Goal: Task Accomplishment & Management: Complete application form

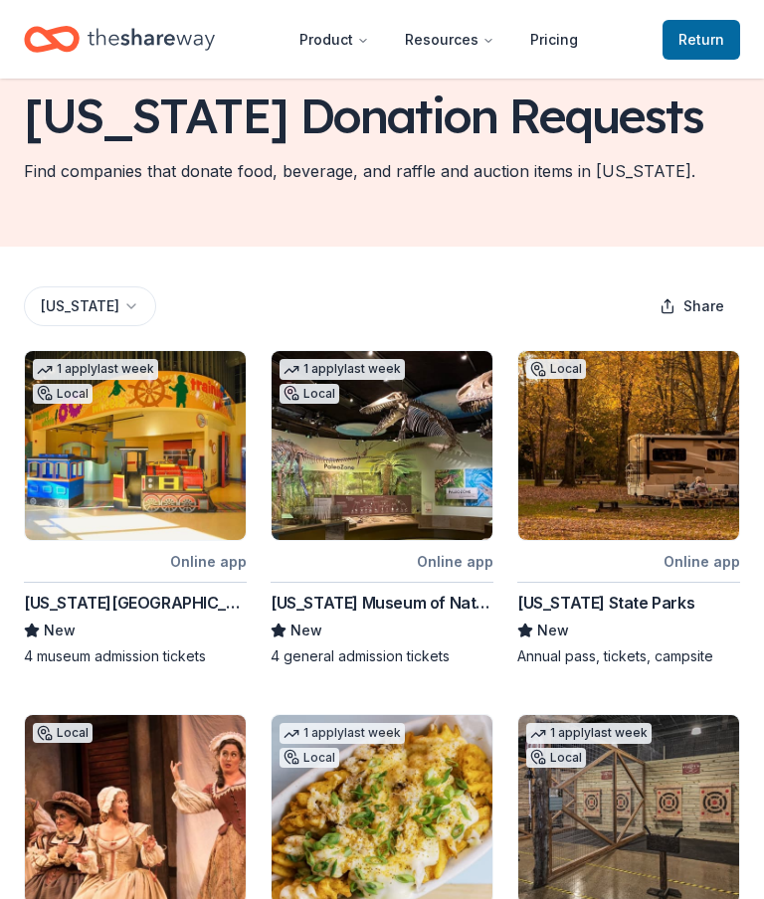
scroll to position [113, 0]
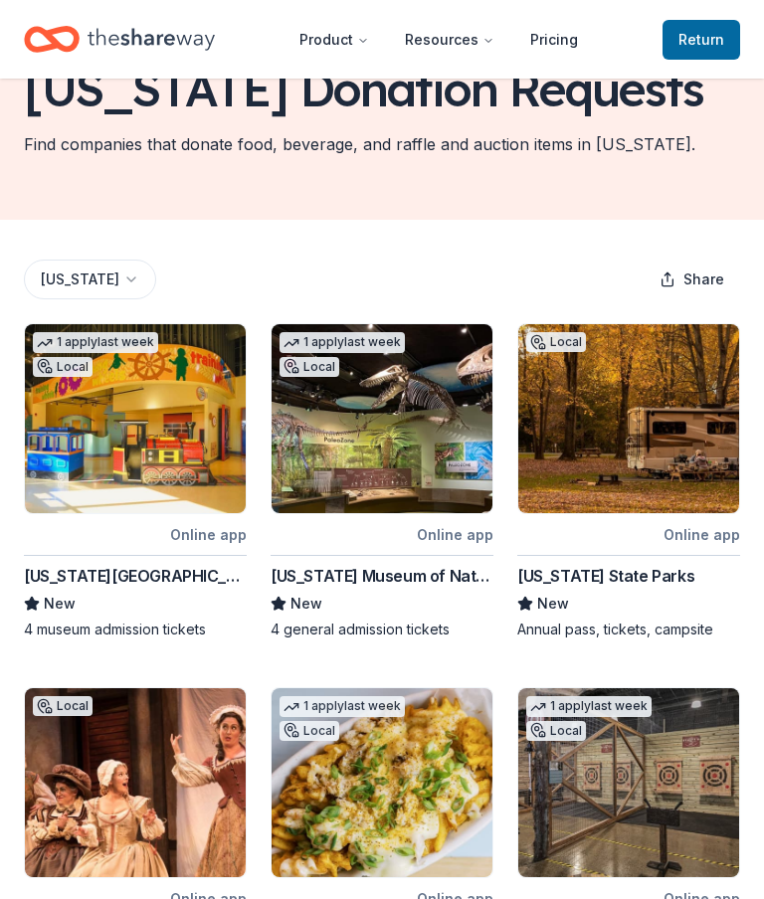
click at [633, 434] on img at bounding box center [628, 418] width 221 height 189
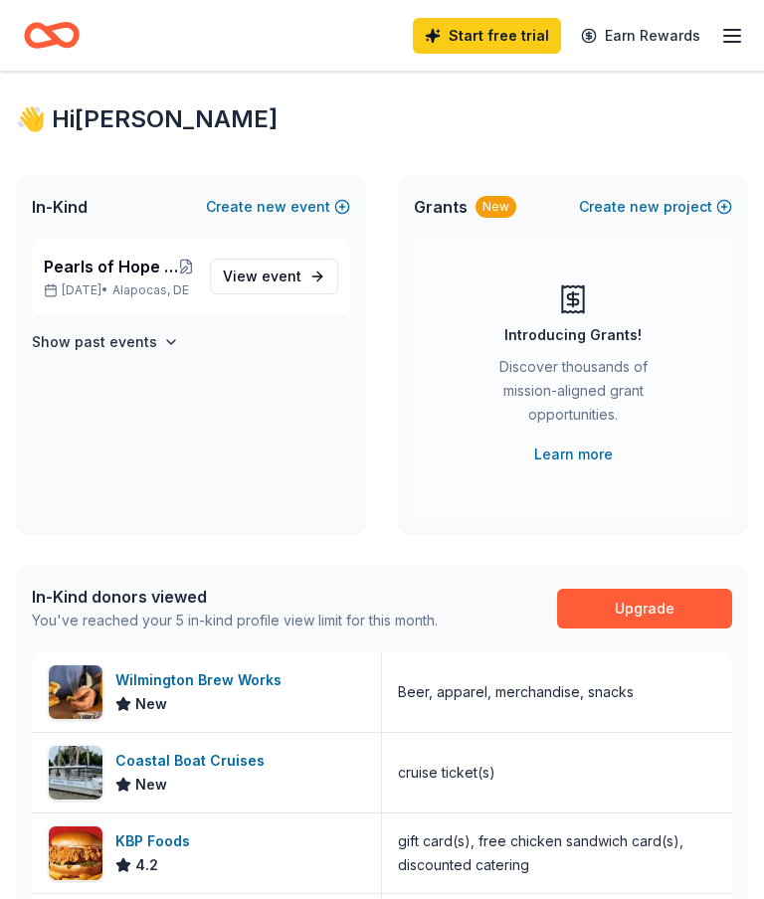
click at [640, 603] on link "Upgrade" at bounding box center [644, 609] width 175 height 40
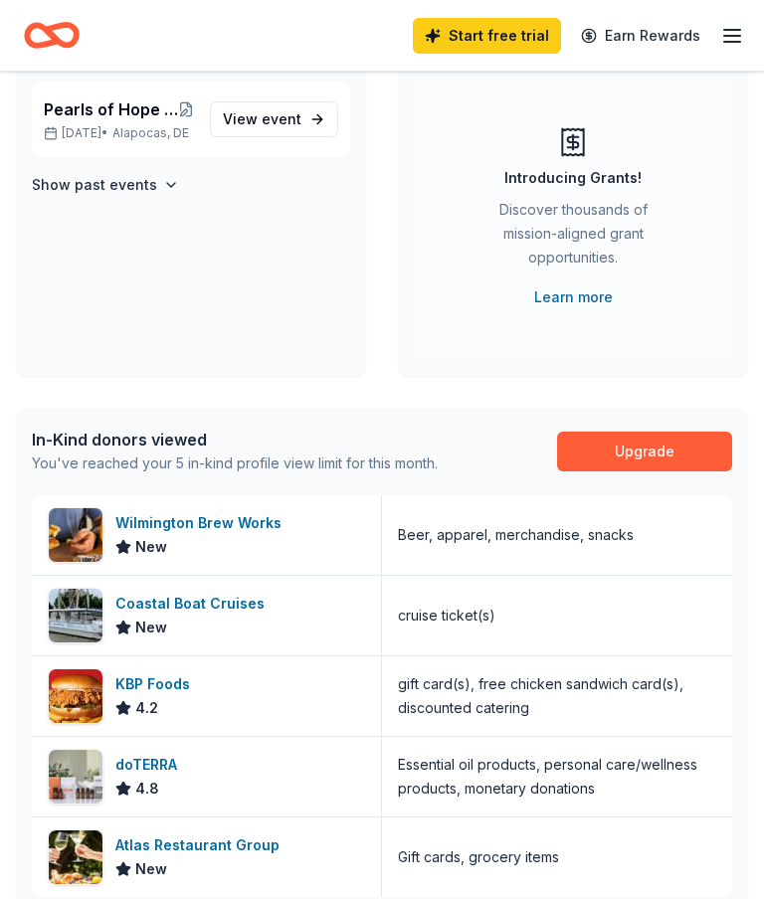
scroll to position [265, 0]
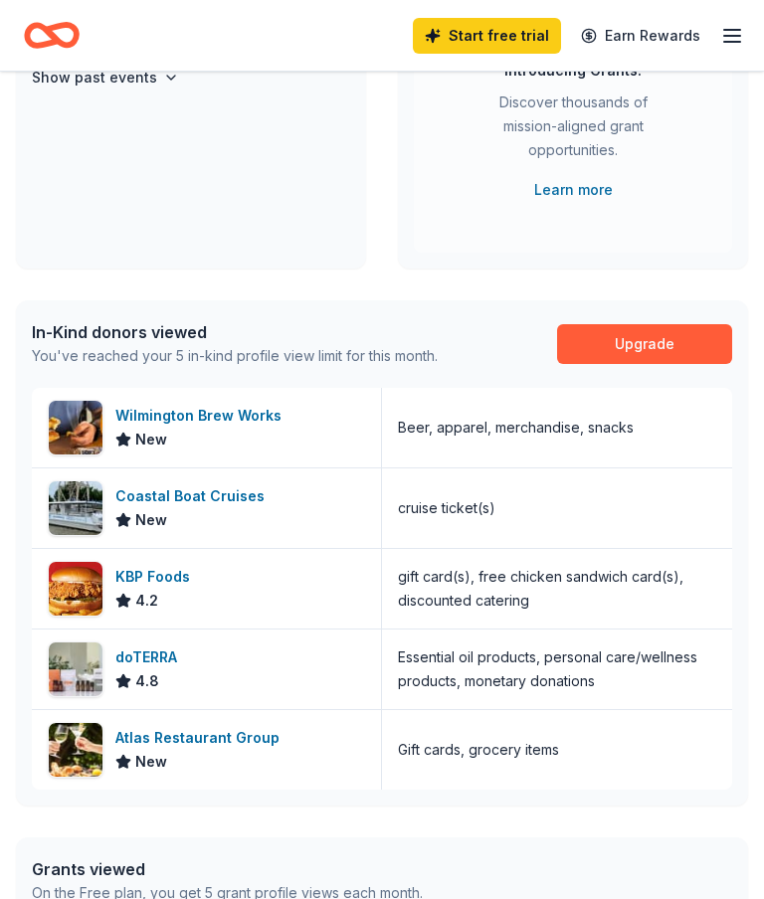
click at [244, 421] on div "Wilmington Brew Works" at bounding box center [202, 416] width 174 height 24
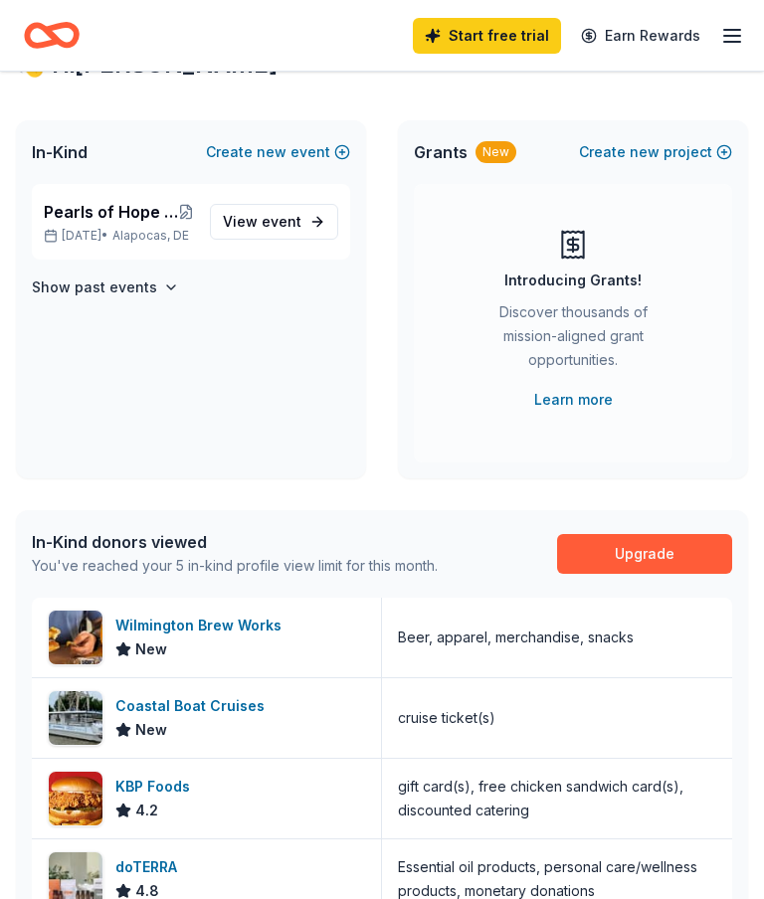
scroll to position [0, 0]
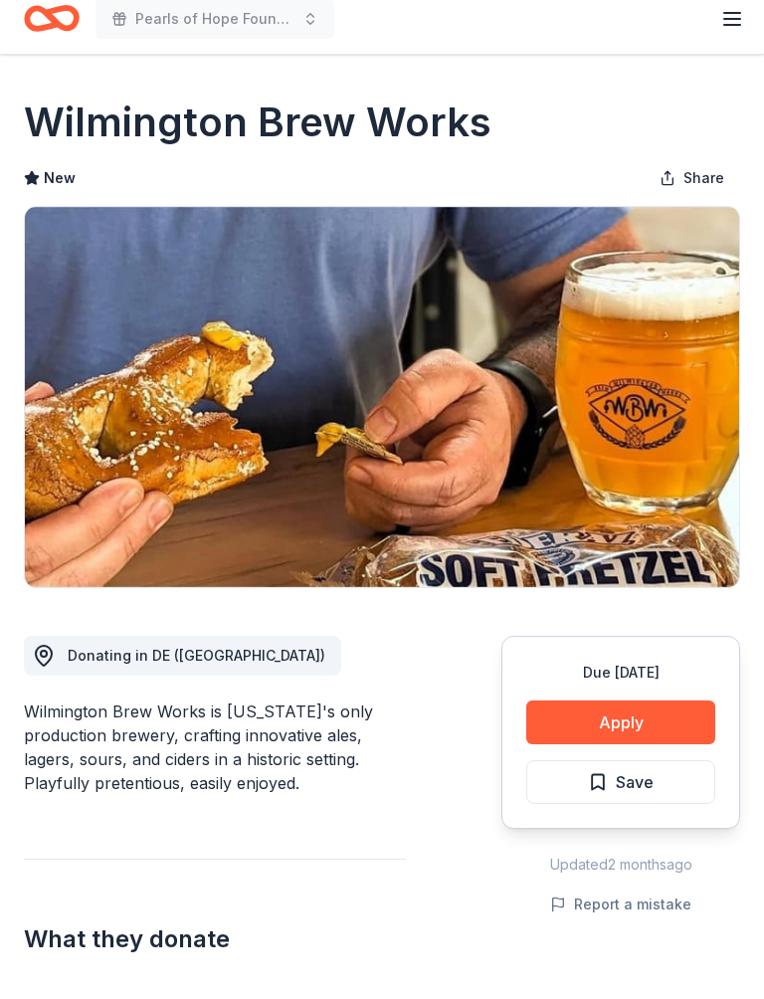
click at [629, 722] on button "Apply" at bounding box center [620, 739] width 189 height 44
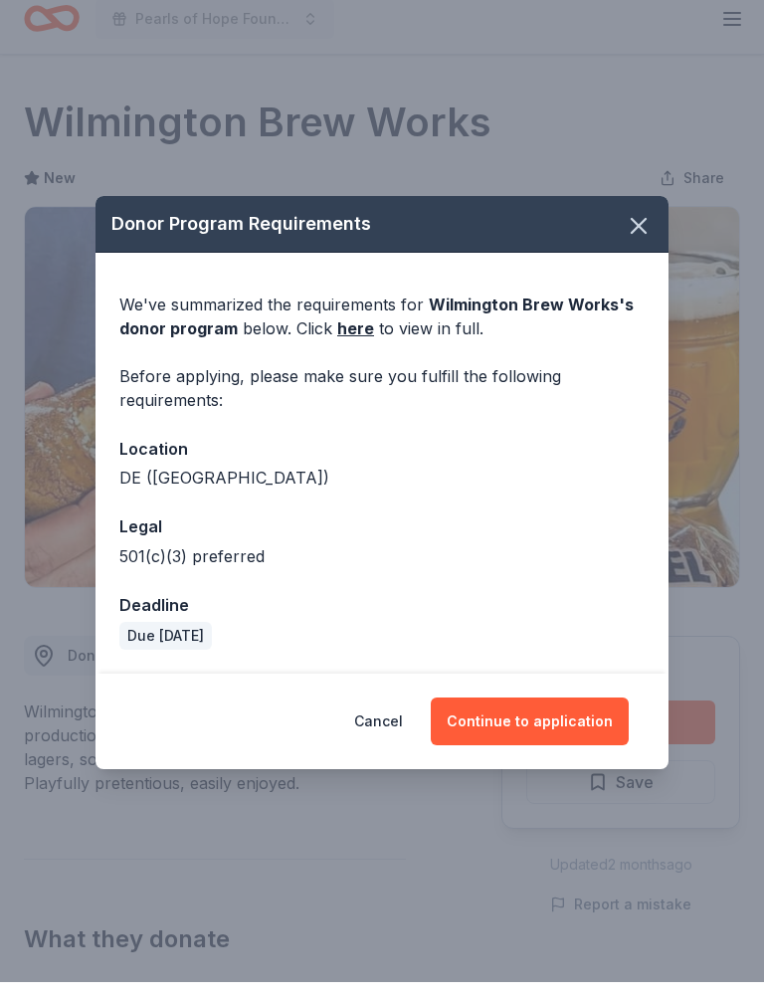
click at [556, 714] on button "Continue to application" at bounding box center [530, 738] width 198 height 48
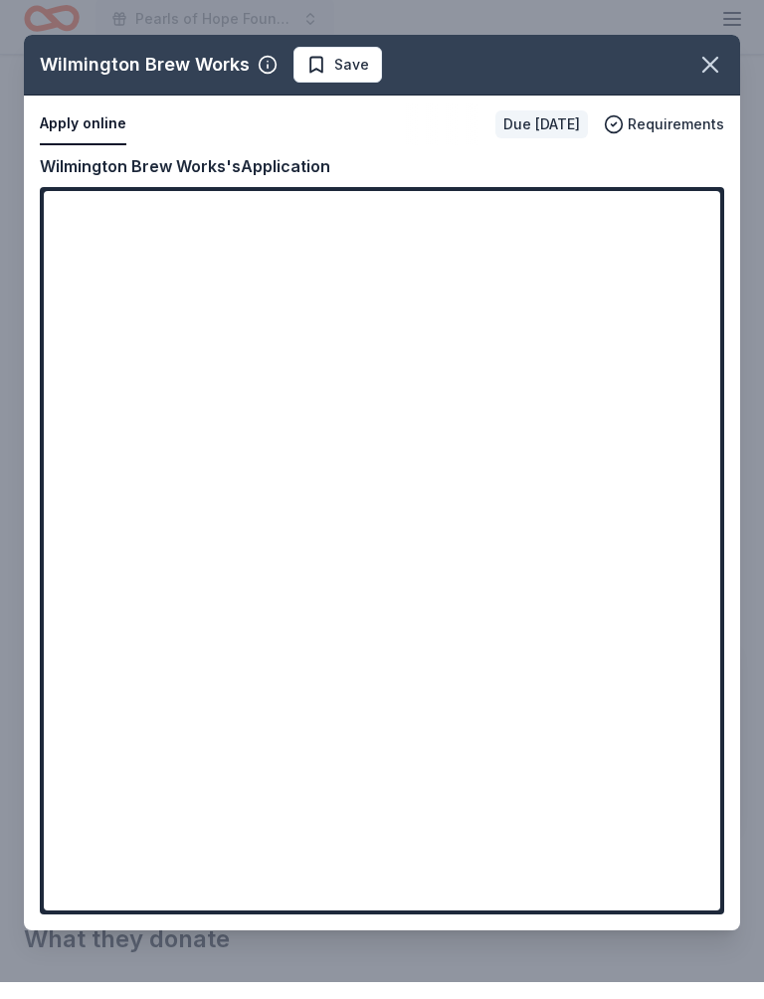
click at [714, 68] on icon "button" at bounding box center [710, 82] width 28 height 28
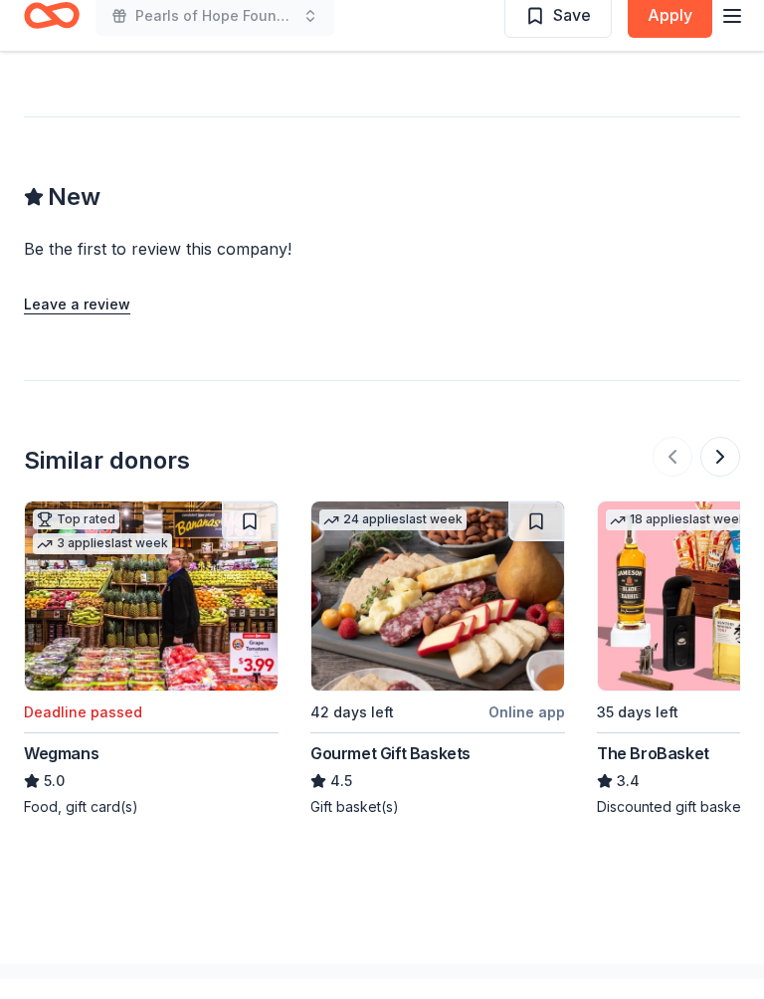
scroll to position [1578, 0]
click at [450, 629] on img at bounding box center [437, 615] width 253 height 189
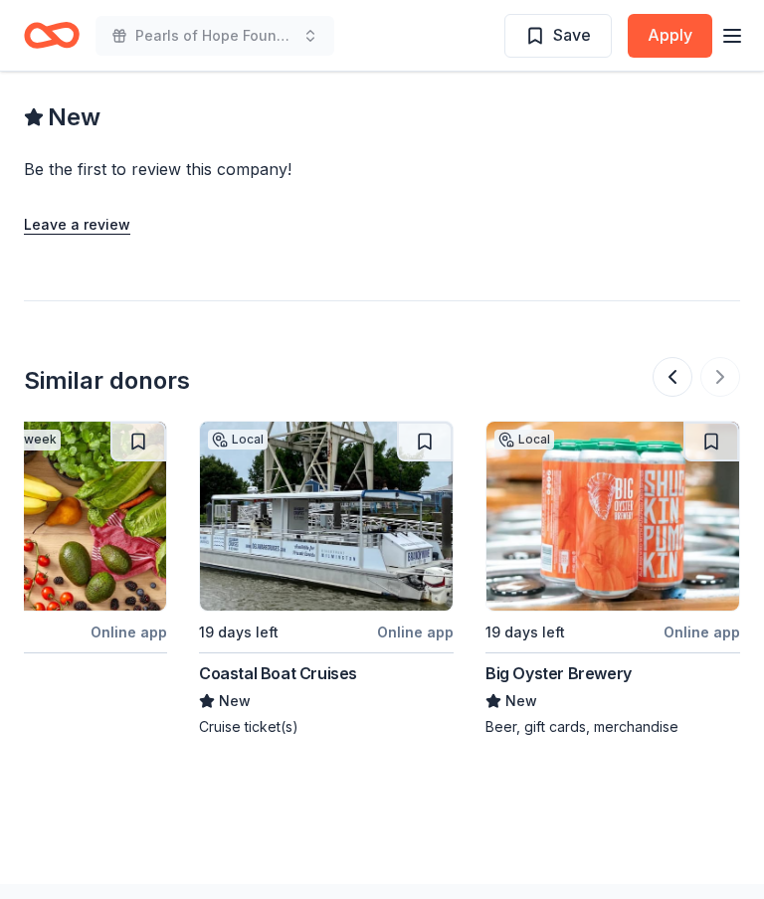
scroll to position [0, 2117]
click at [714, 361] on div at bounding box center [697, 377] width 88 height 40
click at [717, 366] on div at bounding box center [697, 377] width 88 height 40
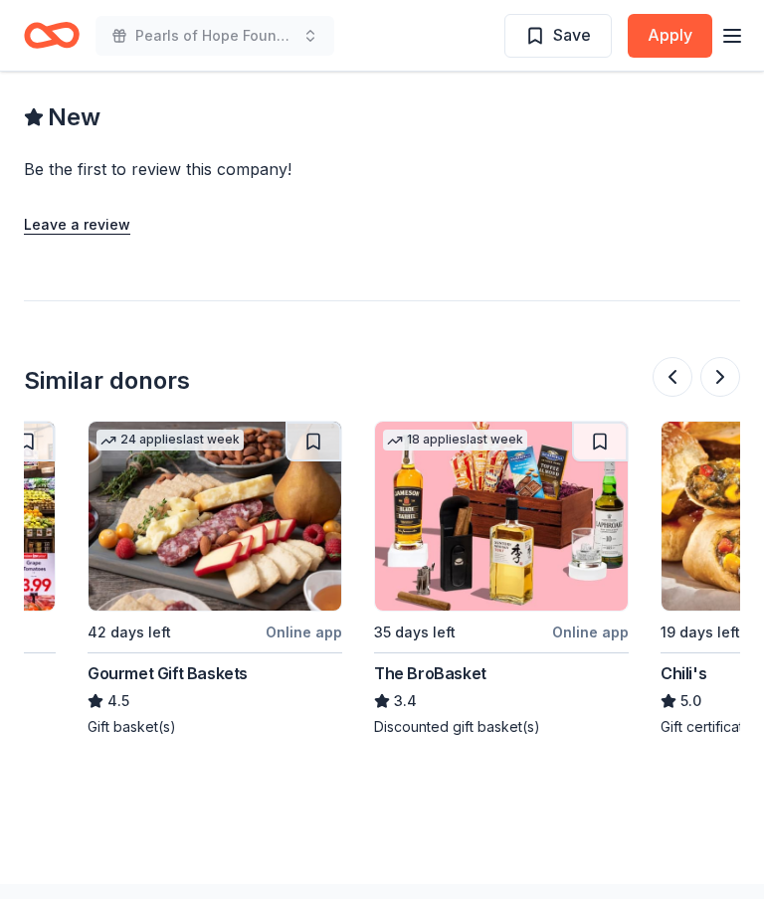
scroll to position [0, 202]
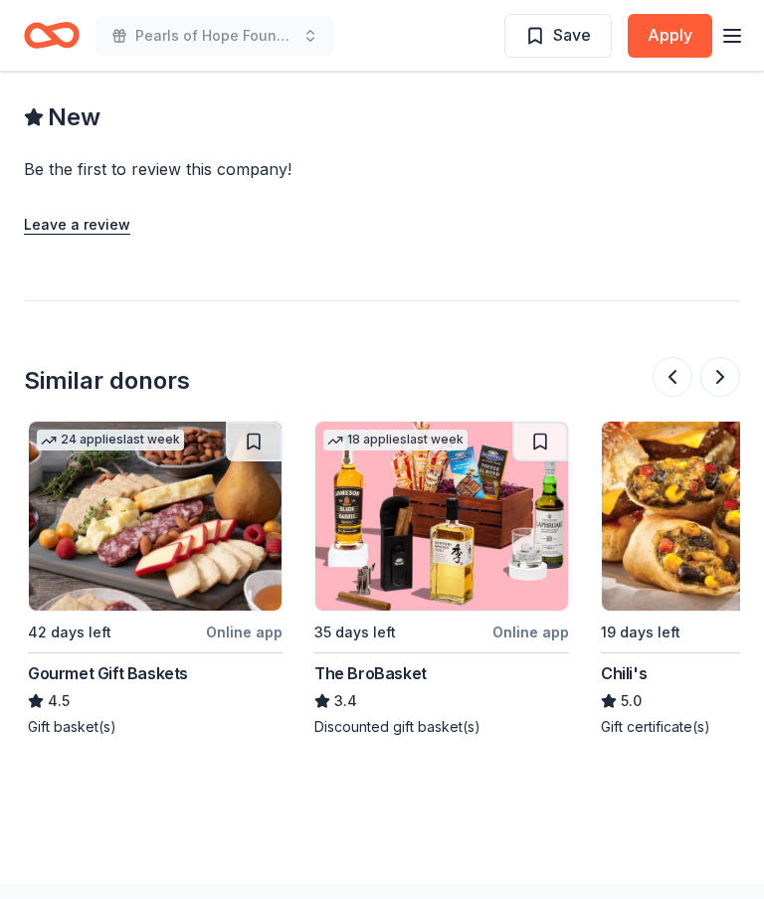
scroll to position [0, 347]
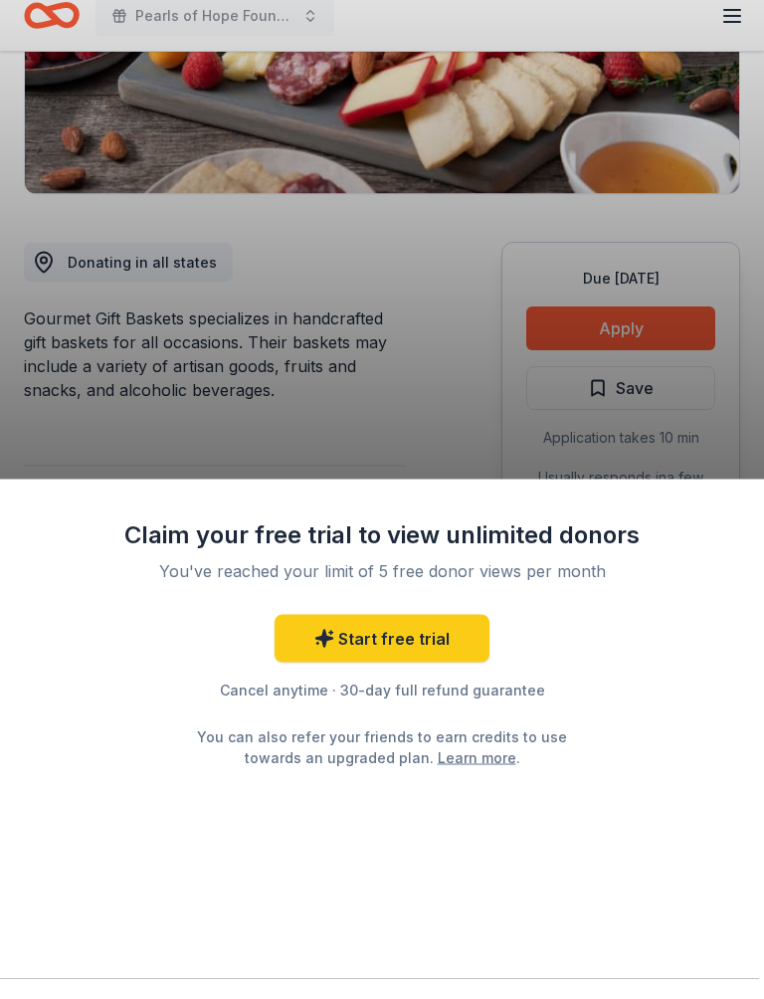
scroll to position [391, 0]
click at [465, 425] on div "Claim your free trial to view unlimited donors You've reached your limit of 5 f…" at bounding box center [382, 499] width 764 height 999
click at [475, 458] on div "Claim your free trial to view unlimited donors You've reached your limit of 5 f…" at bounding box center [382, 499] width 764 height 999
click at [474, 458] on div "Claim your free trial to view unlimited donors You've reached your limit of 5 f…" at bounding box center [382, 499] width 764 height 999
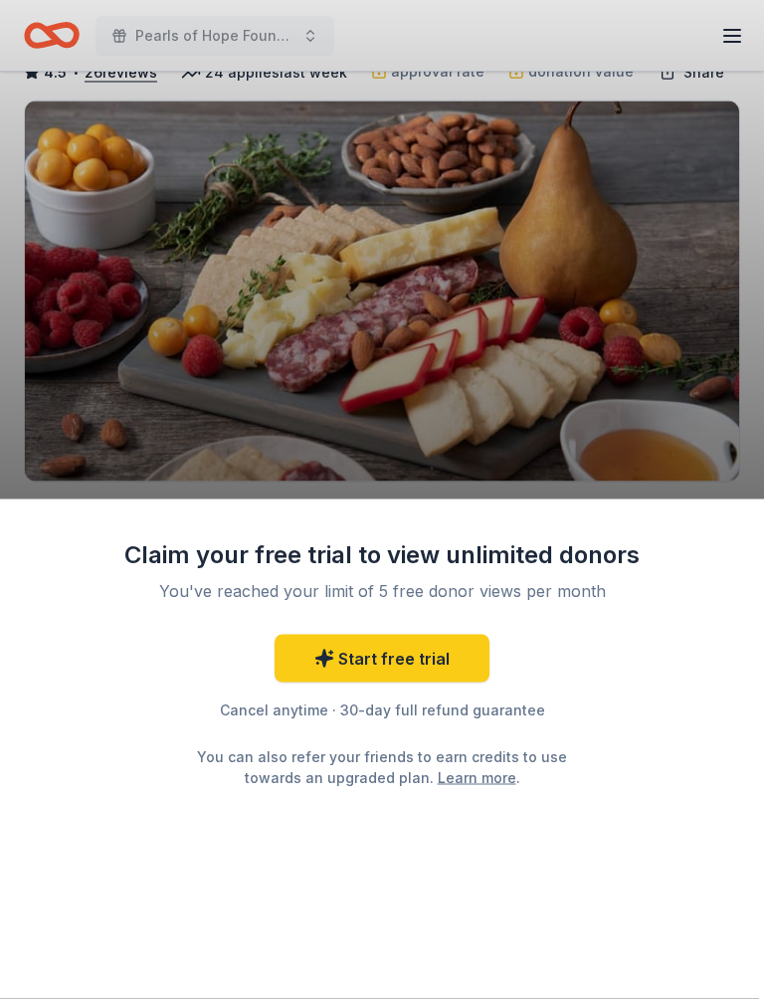
scroll to position [0, 0]
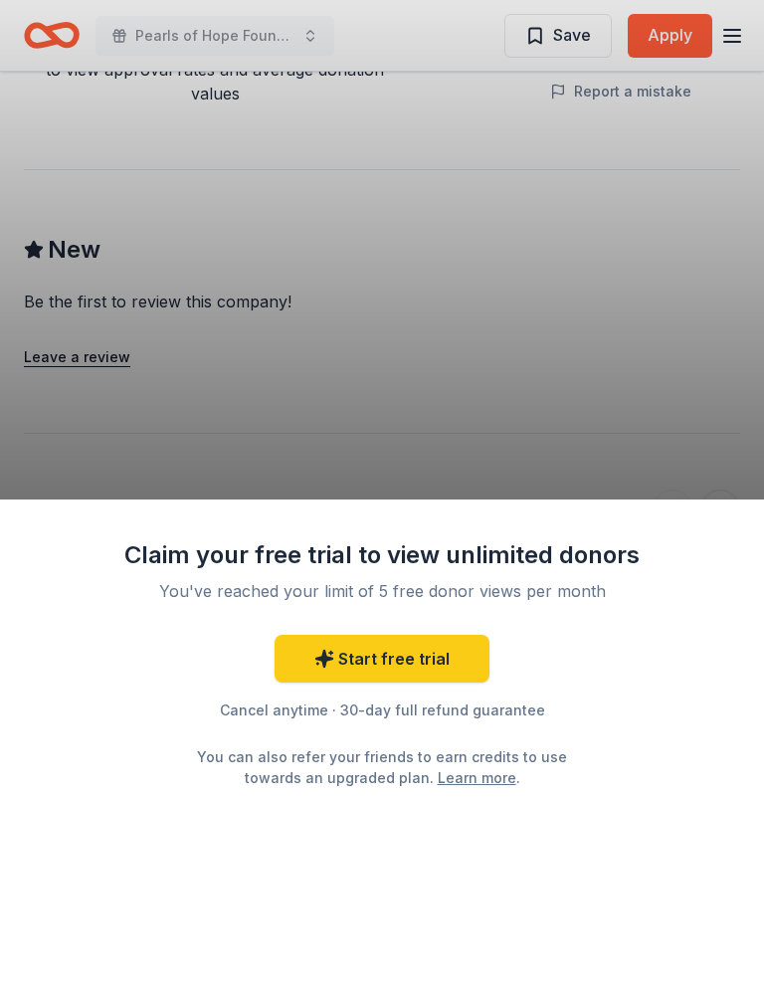
scroll to position [1931, 0]
